Goal: Task Accomplishment & Management: Manage account settings

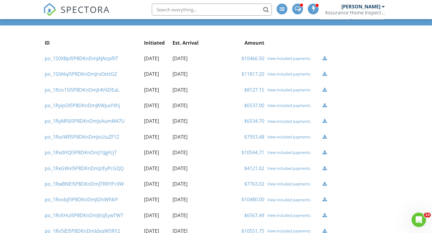
scroll to position [48, 0]
click at [256, 138] on link "$7953.48" at bounding box center [254, 137] width 20 height 7
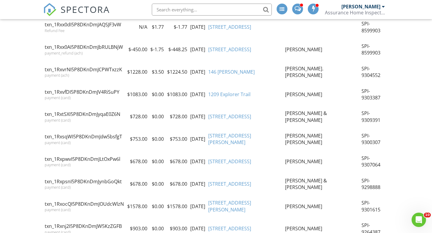
scroll to position [123, 0]
click at [246, 114] on link "15 Bluff Ridge Ct" at bounding box center [229, 117] width 43 height 7
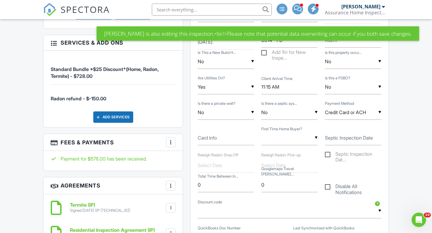
scroll to position [457, 0]
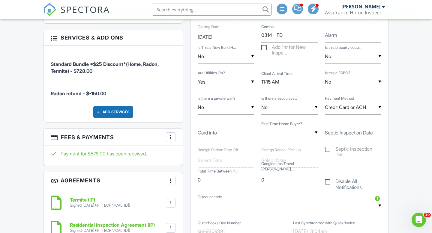
click at [171, 134] on div at bounding box center [171, 137] width 6 height 6
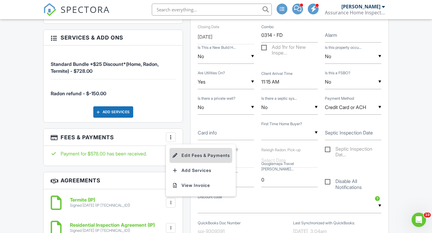
click at [190, 151] on li "Edit Fees & Payments" at bounding box center [200, 155] width 63 height 15
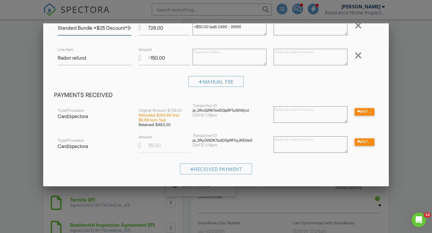
scroll to position [50, 0]
click at [401, 96] on div at bounding box center [216, 116] width 432 height 292
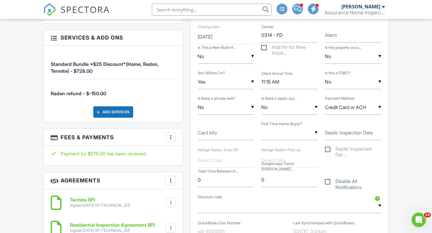
click at [382, 6] on div at bounding box center [383, 6] width 3 height 5
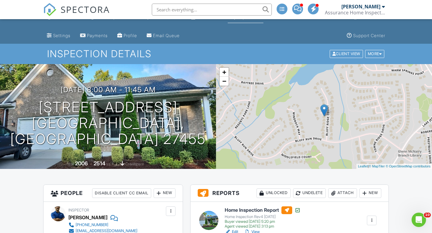
scroll to position [9, 0]
click at [378, 54] on div "More" at bounding box center [374, 54] width 19 height 8
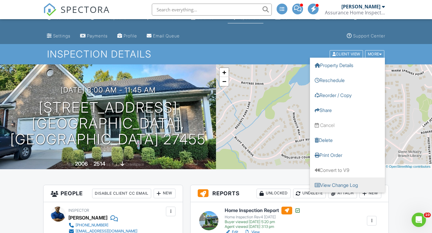
click at [340, 185] on link "View Change Log" at bounding box center [347, 185] width 75 height 15
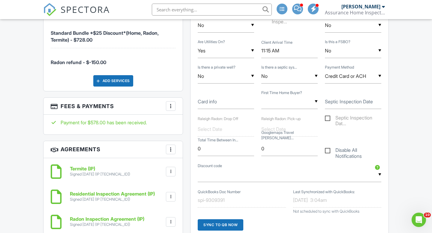
scroll to position [526, 0]
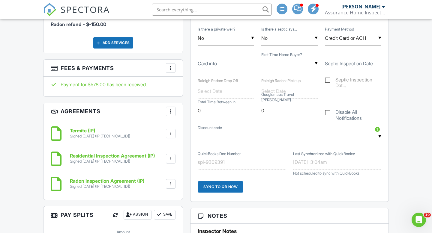
click at [170, 65] on div at bounding box center [171, 68] width 6 height 6
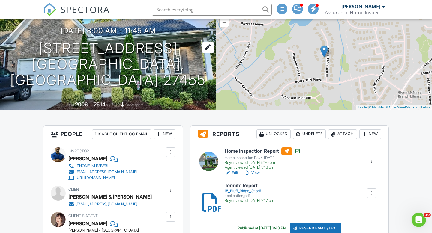
scroll to position [69, 0]
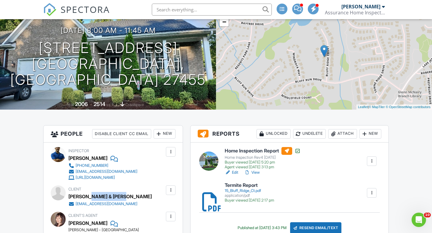
drag, startPoint x: 122, startPoint y: 197, endPoint x: 89, endPoint y: 194, distance: 33.1
click at [89, 194] on div "[PERSON_NAME] & [PERSON_NAME]" at bounding box center [109, 196] width 83 height 9
copy div "Micheal Cordo"
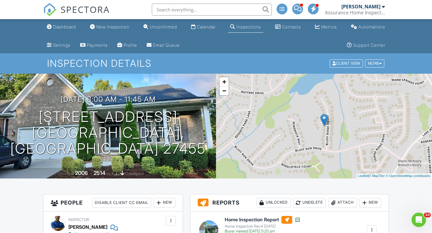
click at [218, 7] on input "text" at bounding box center [212, 10] width 120 height 12
paste input "Micheal Cordo"
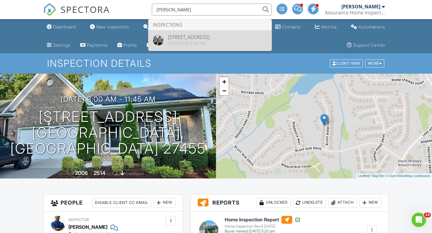
type input "Micheal Cordo"
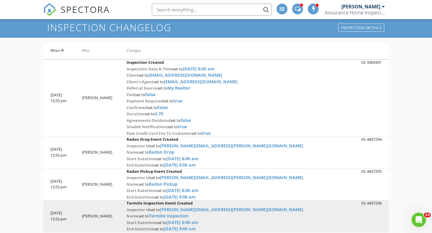
scroll to position [32, 0]
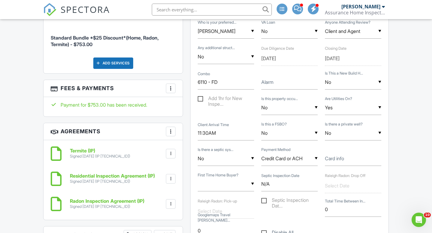
scroll to position [463, 0]
